Goal: Use online tool/utility: Utilize a website feature to perform a specific function

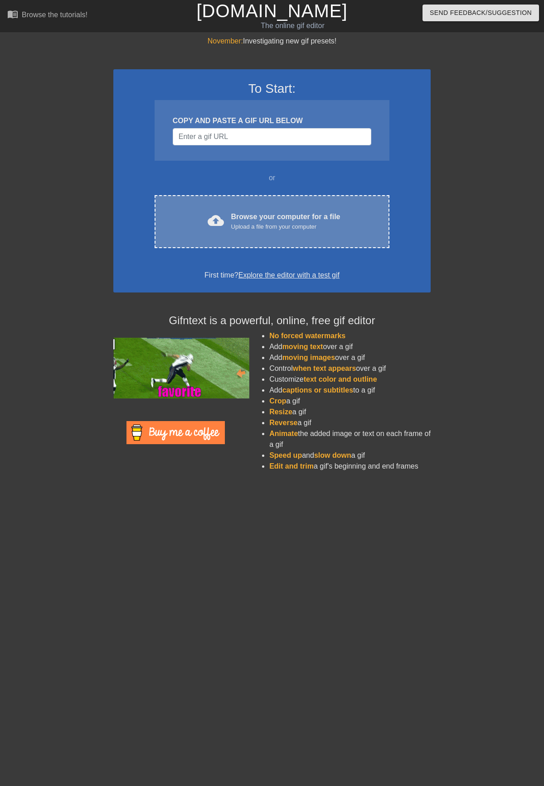
click at [260, 210] on div "cloud_upload Browse your computer for a file Upload a file from your computer C…" at bounding box center [271, 221] width 235 height 53
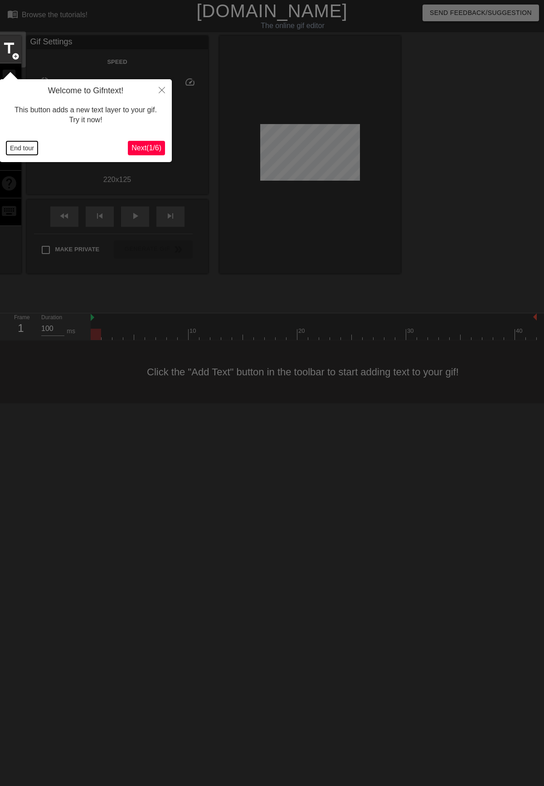
click at [27, 153] on button "End tour" at bounding box center [21, 148] width 31 height 14
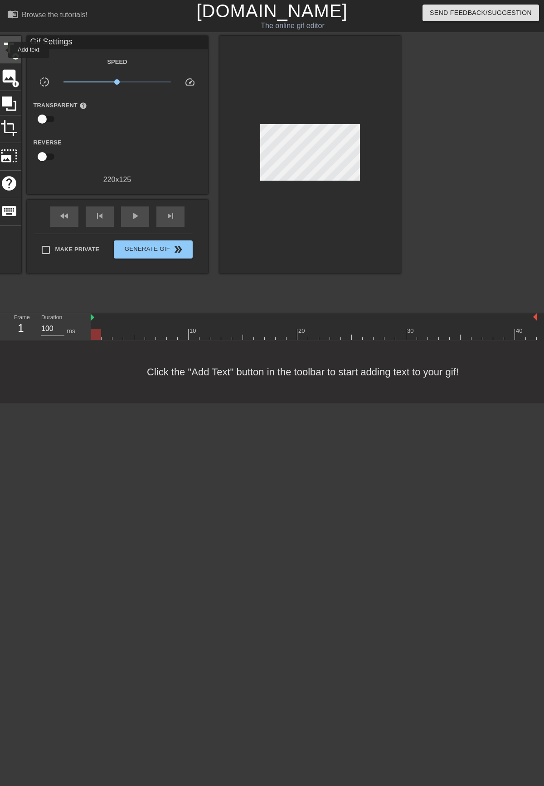
click at [2, 50] on span "title" at bounding box center [8, 48] width 17 height 17
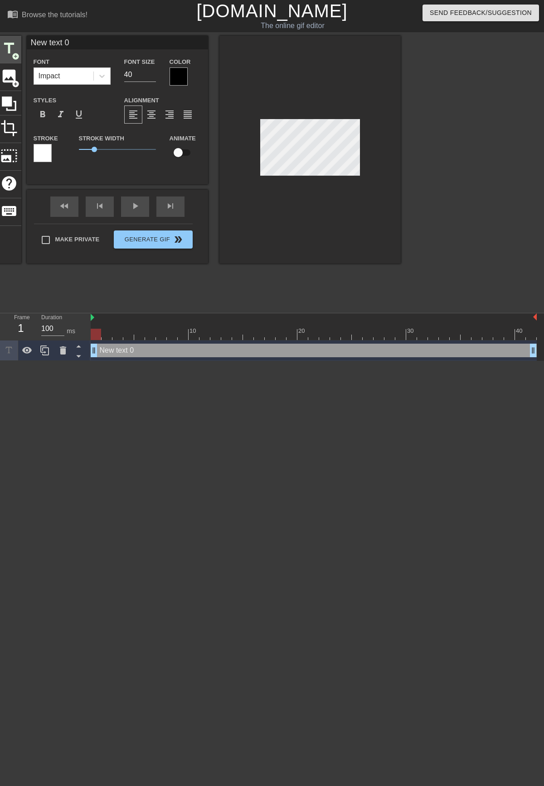
drag, startPoint x: 101, startPoint y: 43, endPoint x: 14, endPoint y: 40, distance: 86.1
click at [14, 40] on div "title add_circle image add_circle crop photo_size_select_large help keyboard Ne…" at bounding box center [199, 150] width 404 height 228
type input "HR"
click at [178, 76] on div at bounding box center [178, 76] width 18 height 18
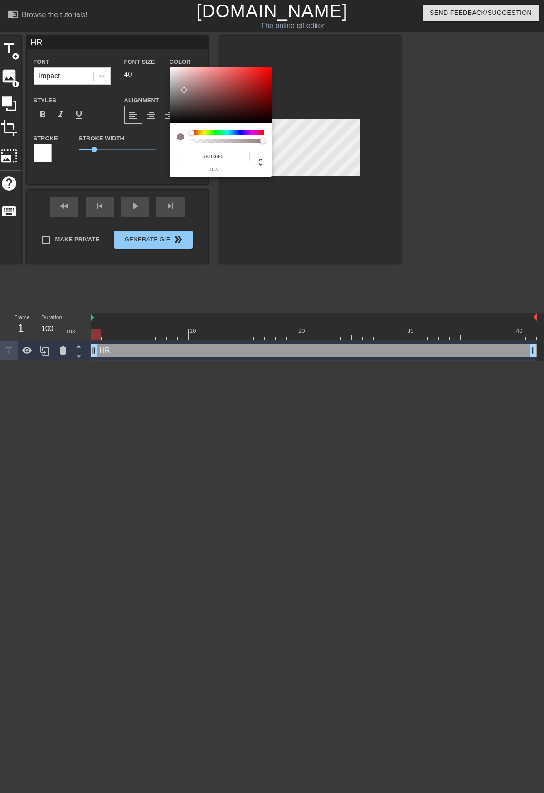
type input "#FFFFFF"
drag, startPoint x: 188, startPoint y: 101, endPoint x: 151, endPoint y: 48, distance: 64.5
click at [151, 48] on div "#FFFFFF hex" at bounding box center [272, 396] width 544 height 793
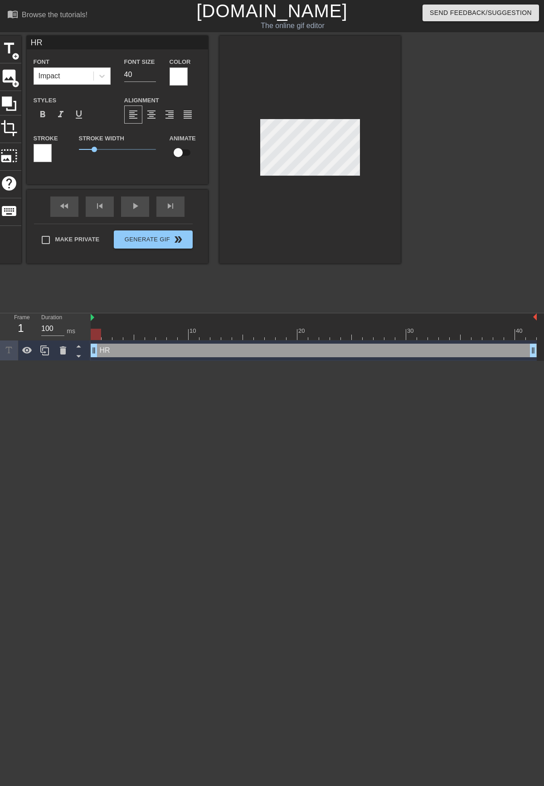
click at [50, 148] on div at bounding box center [43, 153] width 18 height 18
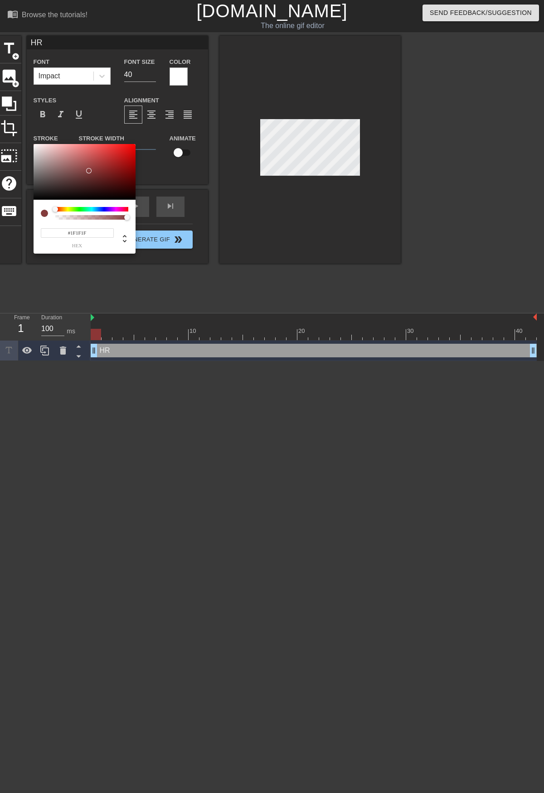
type input "#000000"
drag, startPoint x: 92, startPoint y: 170, endPoint x: 149, endPoint y: 193, distance: 61.4
click at [10, 206] on div "#000000 hex" at bounding box center [272, 396] width 544 height 793
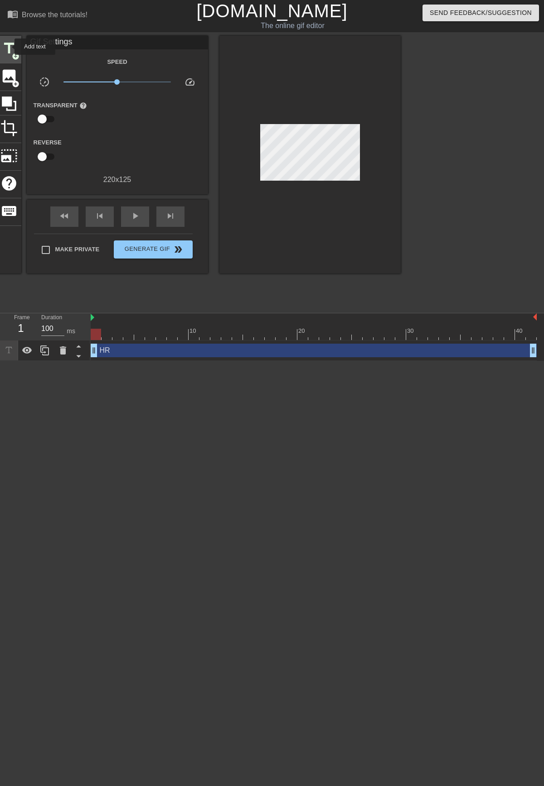
click at [9, 47] on span "title" at bounding box center [8, 48] width 17 height 17
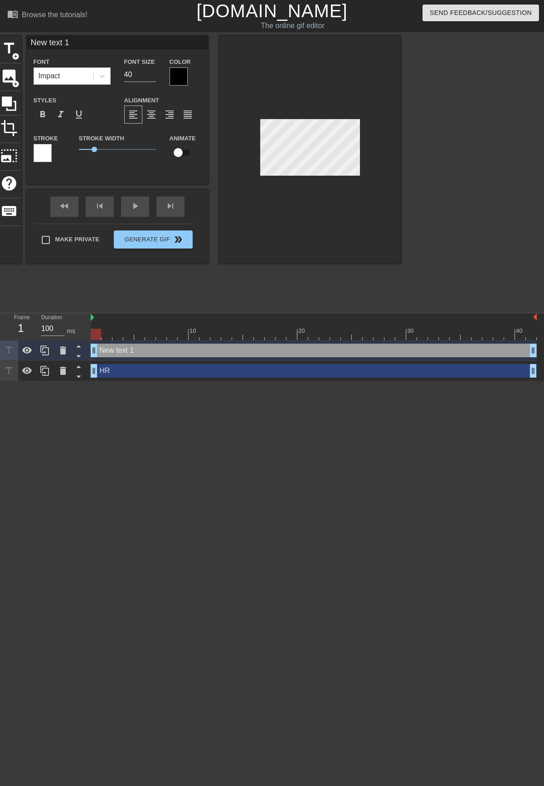
drag, startPoint x: 81, startPoint y: 45, endPoint x: 27, endPoint y: 43, distance: 54.4
click at [22, 43] on div "title add_circle image add_circle crop photo_size_select_large help keyboard Ne…" at bounding box center [199, 150] width 404 height 228
type input "ERG"
click at [180, 80] on div at bounding box center [178, 76] width 18 height 18
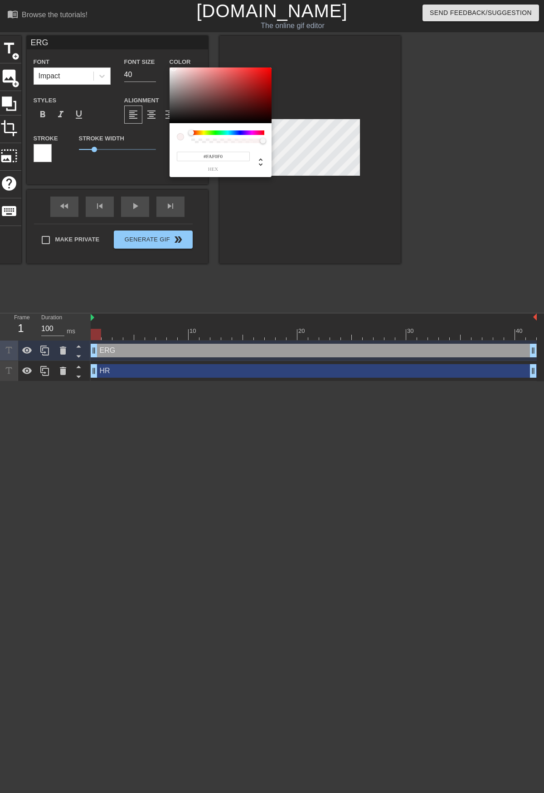
type input "#FFFFFF"
drag, startPoint x: 182, startPoint y: 80, endPoint x: 158, endPoint y: 61, distance: 30.4
click at [158, 61] on div "#FFFFFF hex" at bounding box center [272, 396] width 544 height 793
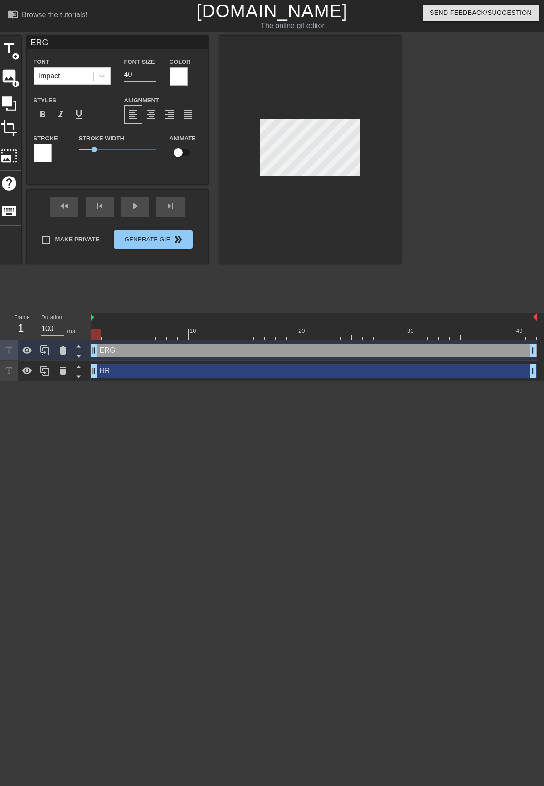
click at [38, 152] on div at bounding box center [43, 153] width 18 height 18
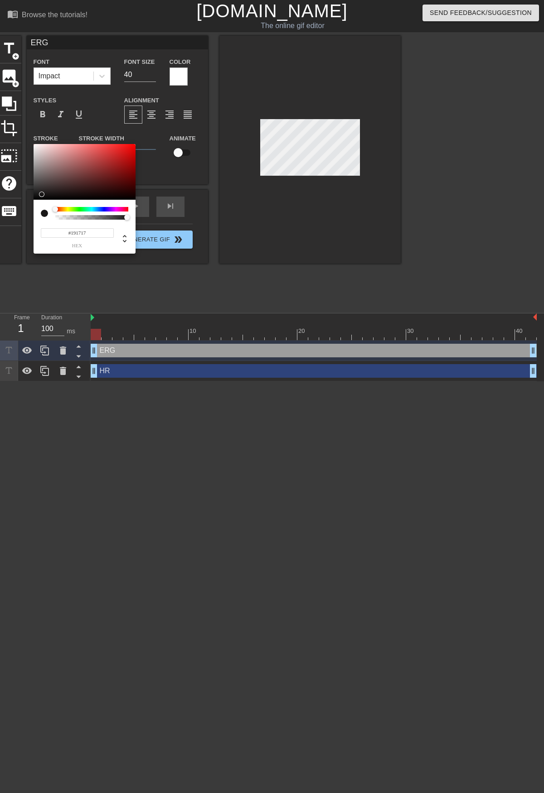
type input "#000000"
drag, startPoint x: 53, startPoint y: 173, endPoint x: 208, endPoint y: 206, distance: 158.7
click at [13, 229] on div "#000000 hex" at bounding box center [272, 396] width 544 height 793
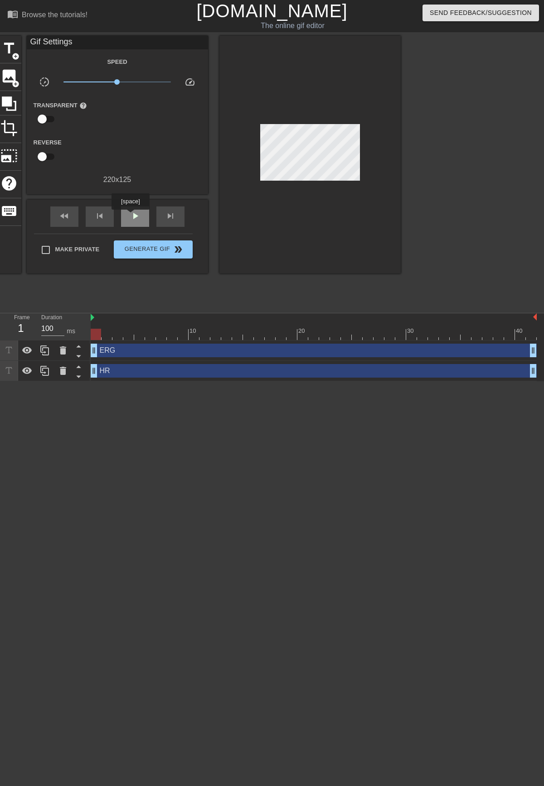
click at [130, 216] on span "play_arrow" at bounding box center [135, 216] width 11 height 11
click at [131, 216] on span "pause" at bounding box center [135, 216] width 11 height 11
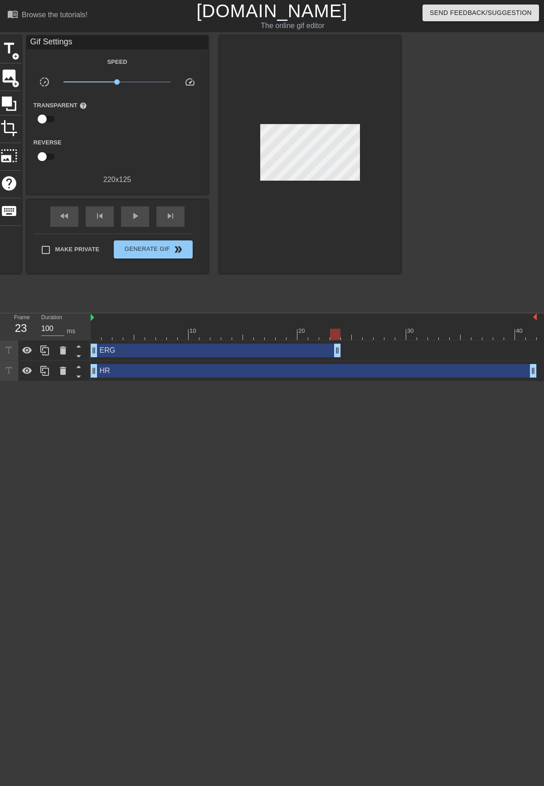
drag, startPoint x: 531, startPoint y: 351, endPoint x: 335, endPoint y: 346, distance: 195.7
click at [64, 223] on div "fast_rewind" at bounding box center [64, 217] width 28 height 20
click at [134, 221] on div "play_arrow" at bounding box center [135, 217] width 28 height 20
click at [126, 245] on span "Generate Gif double_arrow" at bounding box center [152, 249] width 71 height 11
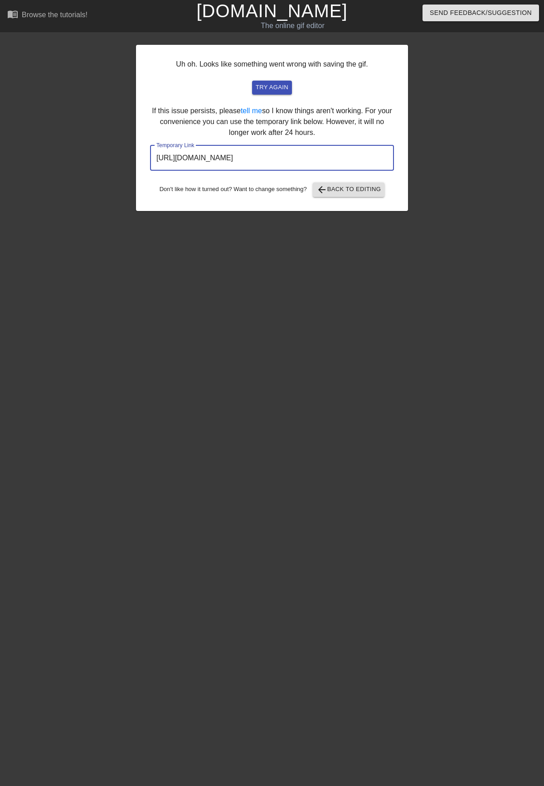
drag, startPoint x: 353, startPoint y: 159, endPoint x: 103, endPoint y: 163, distance: 250.5
click at [102, 163] on div "Uh oh. Looks like something went wrong with saving the gif. try again If this i…" at bounding box center [272, 172] width 544 height 272
